Goal: Consume media (video, audio): Watch videos, listen to music or podcasts

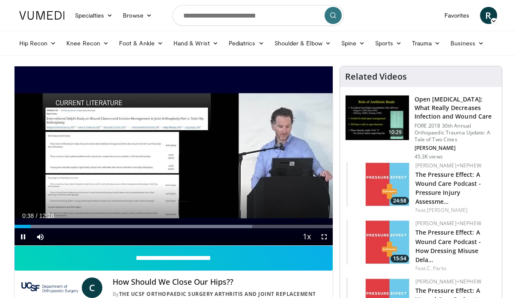
click at [325, 237] on span "Video Player" at bounding box center [324, 236] width 17 height 17
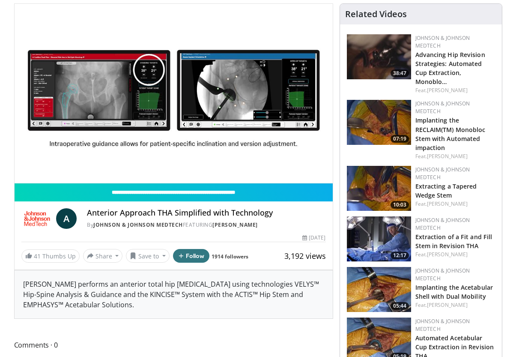
scroll to position [63, 0]
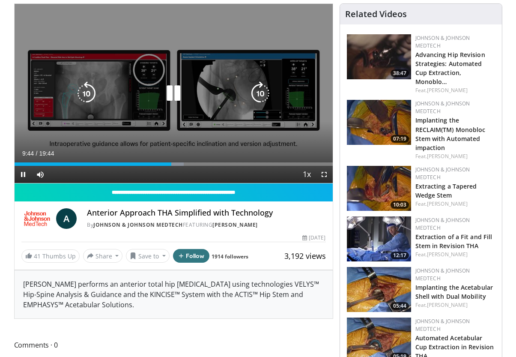
click at [324, 175] on span "Video Player" at bounding box center [324, 174] width 17 height 17
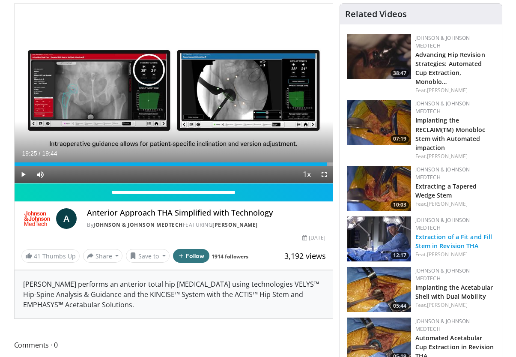
click at [422, 236] on link "Extraction of a Fit and Fill Stem in Revision THA" at bounding box center [453, 241] width 77 height 17
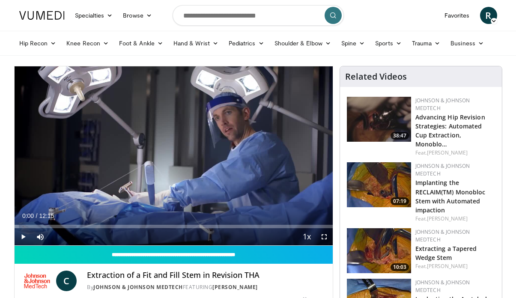
click at [323, 239] on span "Video Player" at bounding box center [324, 236] width 17 height 17
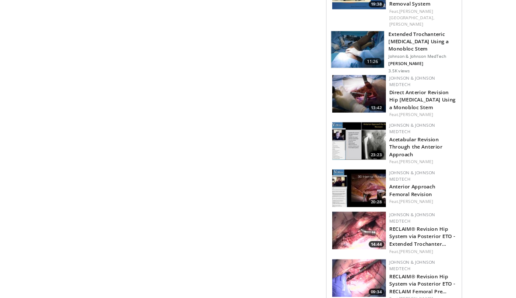
scroll to position [444, 0]
